Goal: Information Seeking & Learning: Check status

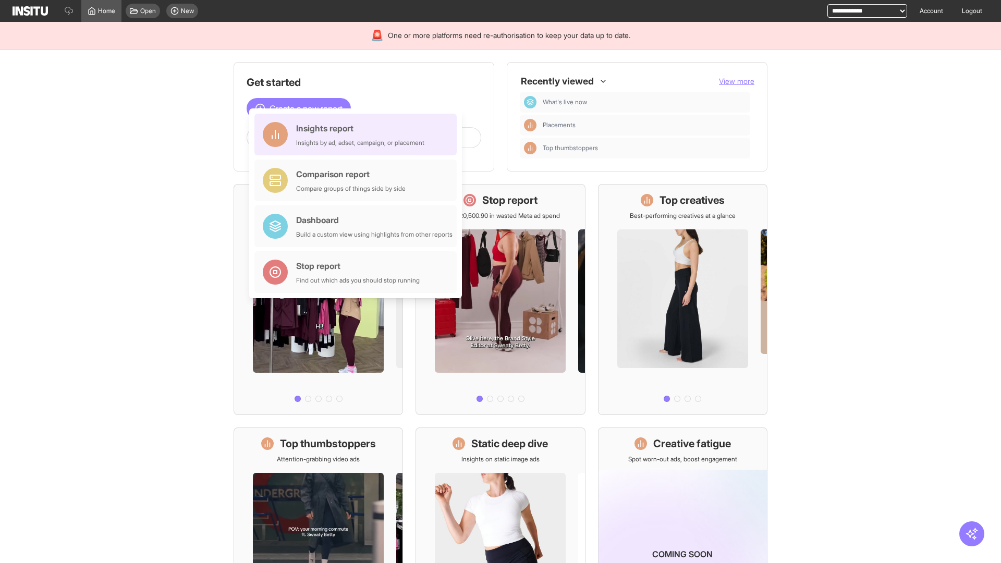
click at [358, 135] on div "Insights report Insights by ad, adset, campaign, or placement" at bounding box center [360, 134] width 128 height 25
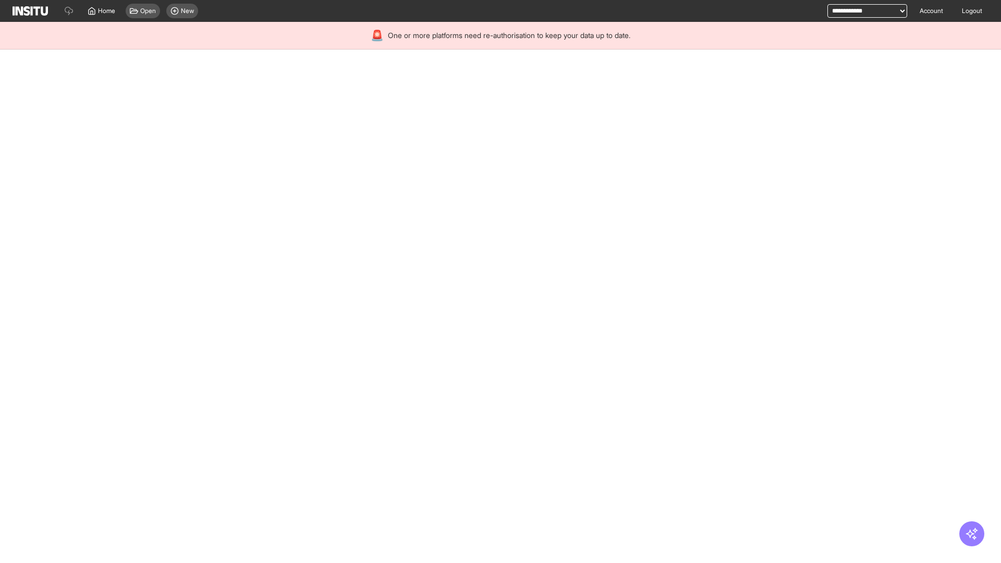
select select "**"
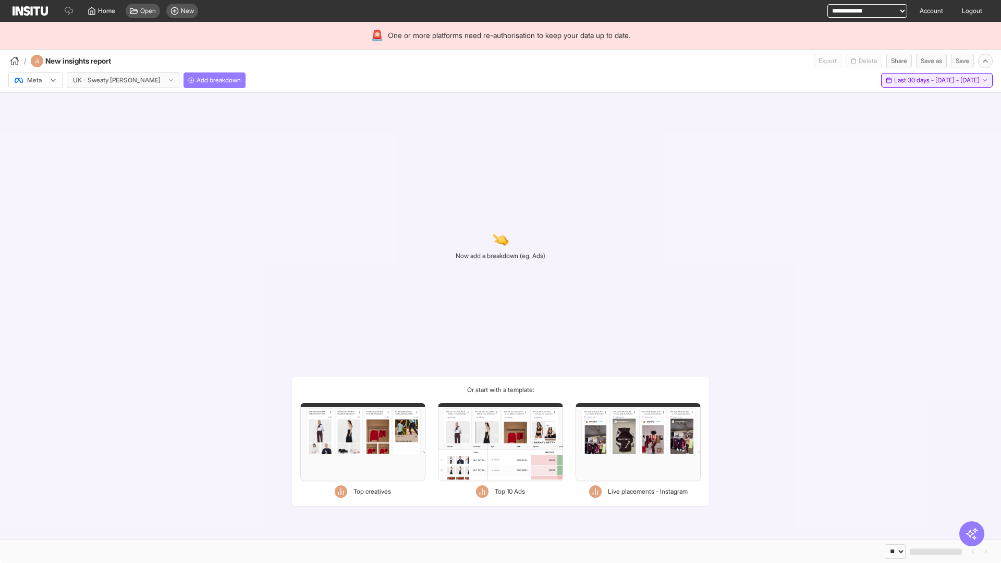
click at [913, 80] on span "Last 30 days - [DATE] - [DATE]" at bounding box center [937, 80] width 86 height 8
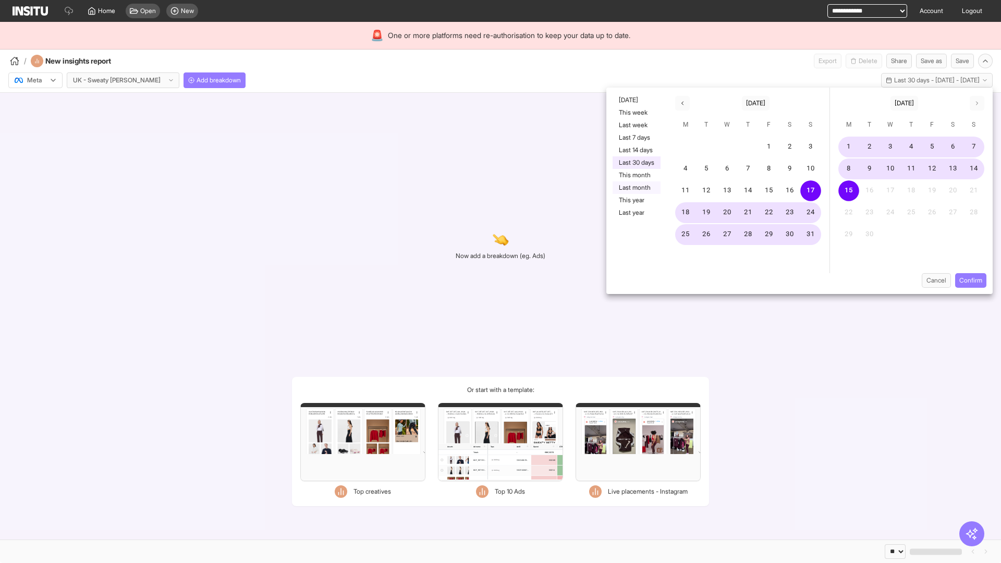
click at [636, 188] on button "Last month" at bounding box center [637, 187] width 48 height 13
